Goal: Transaction & Acquisition: Purchase product/service

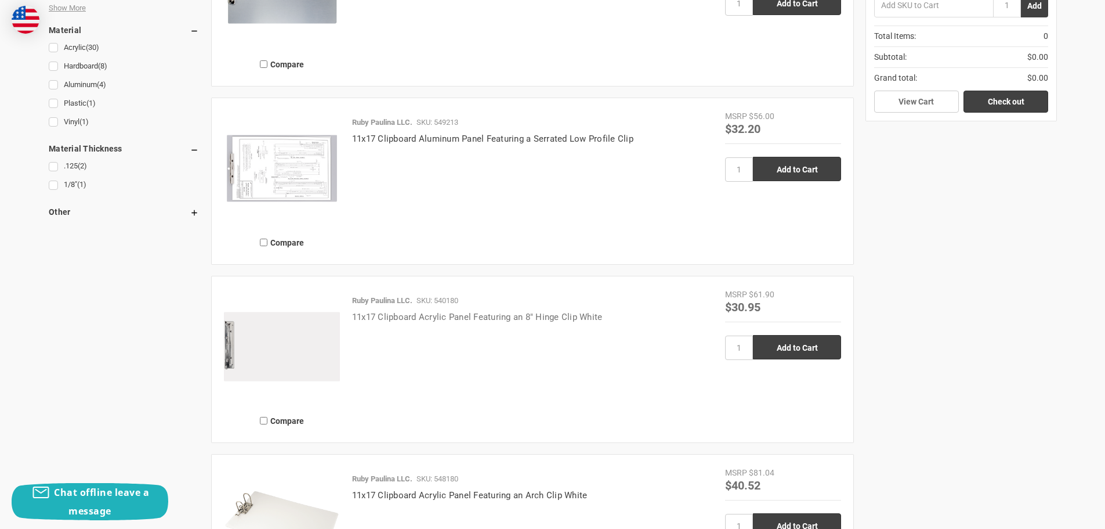
scroll to position [977, 0]
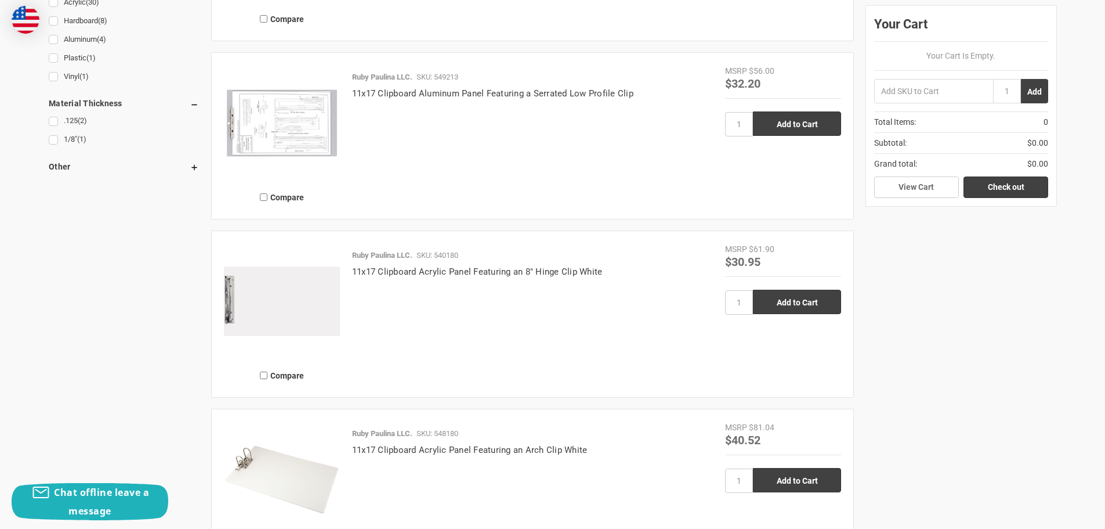
click at [256, 121] on img at bounding box center [282, 123] width 116 height 116
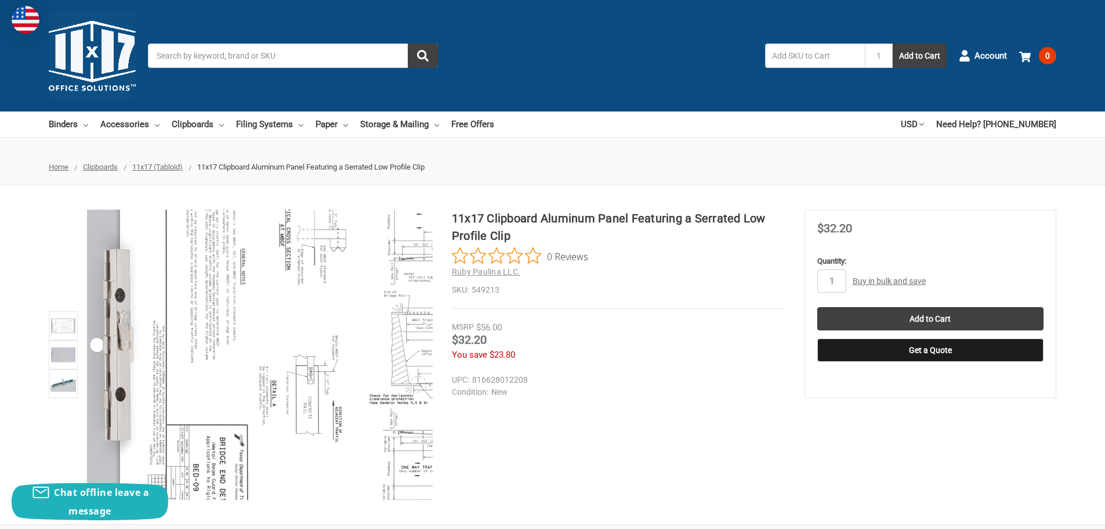
click at [105, 361] on img at bounding box center [437, 343] width 743 height 743
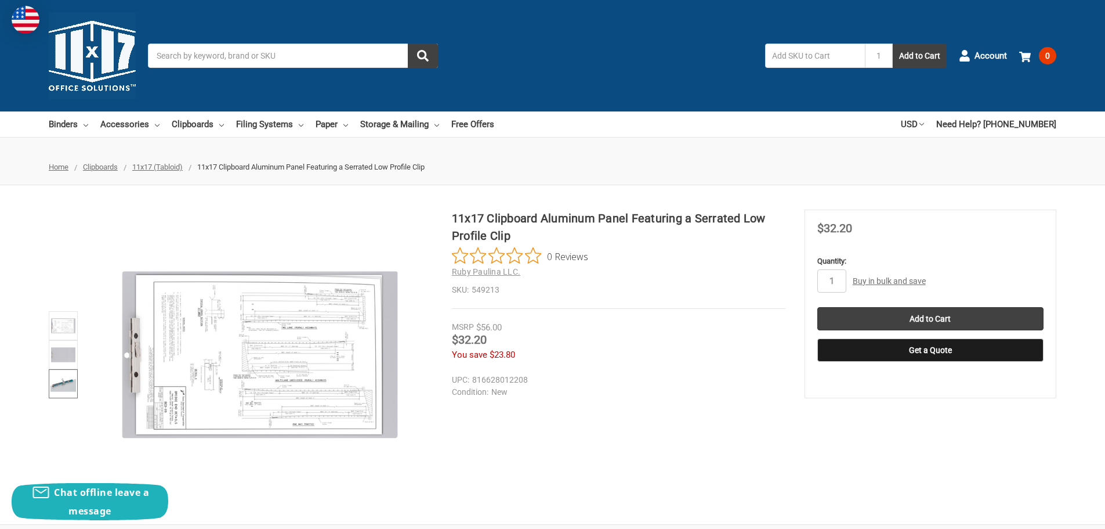
click at [68, 383] on img at bounding box center [63, 384] width 26 height 26
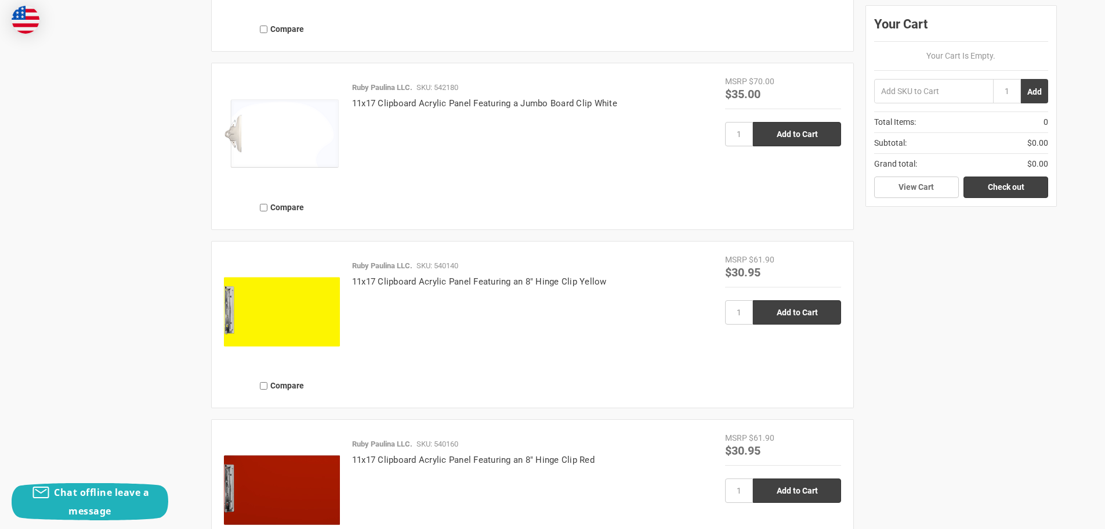
scroll to position [2311, 0]
